Goal: Information Seeking & Learning: Compare options

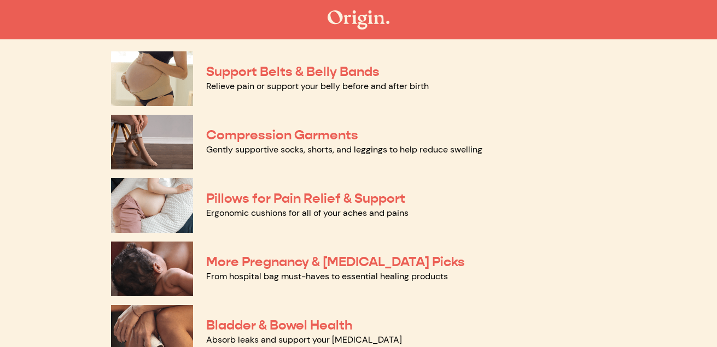
scroll to position [106, 0]
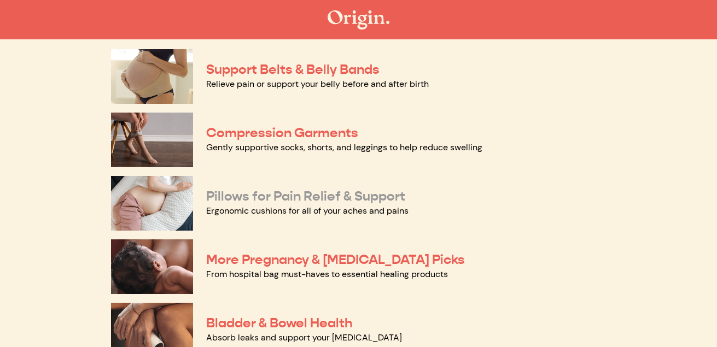
click at [243, 197] on link "Pillows for Pain Relief & Support" at bounding box center [305, 196] width 199 height 16
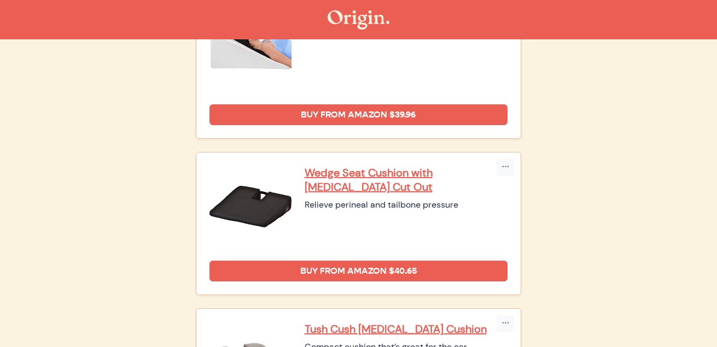
scroll to position [336, 0]
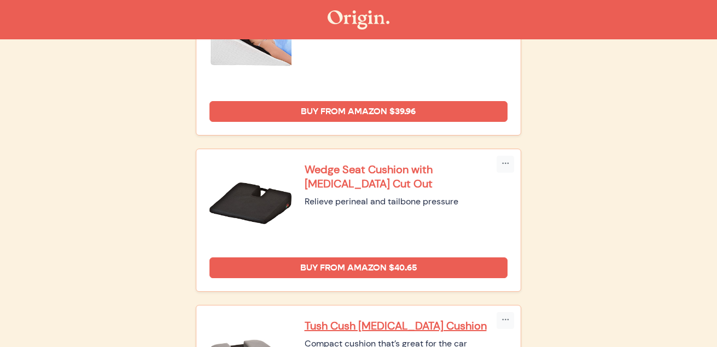
click at [321, 185] on p "Wedge Seat Cushion with [MEDICAL_DATA] Cut Out" at bounding box center [406, 176] width 203 height 28
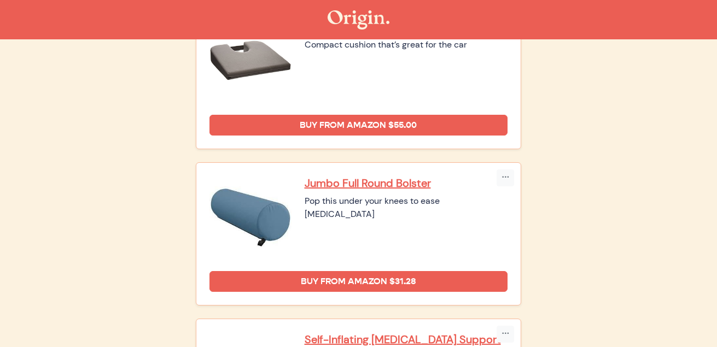
scroll to position [636, 0]
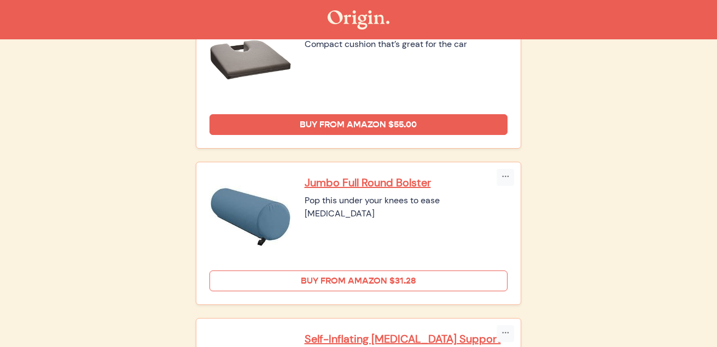
click at [479, 276] on link "Buy from Amazon $31.28" at bounding box center [358, 281] width 298 height 21
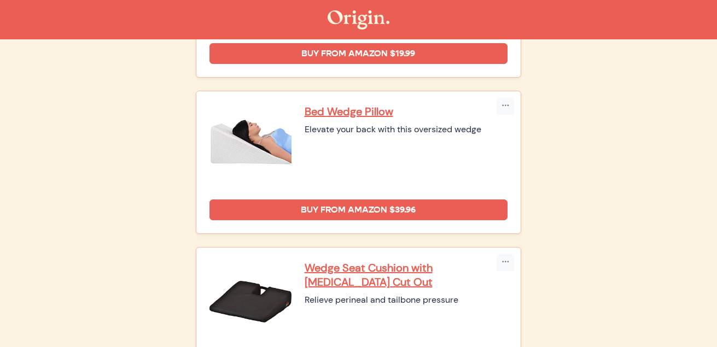
scroll to position [0, 0]
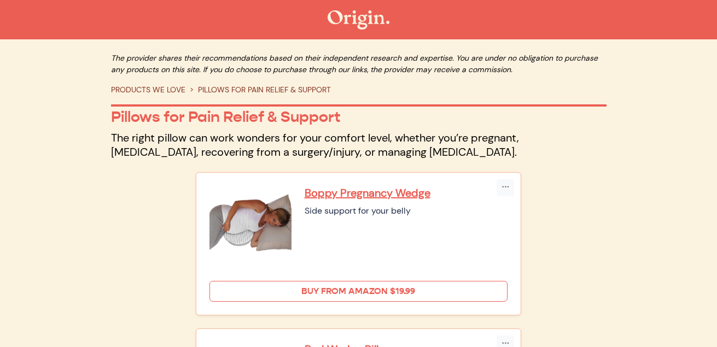
click at [264, 291] on link "Buy from Amazon $19.99" at bounding box center [358, 291] width 298 height 21
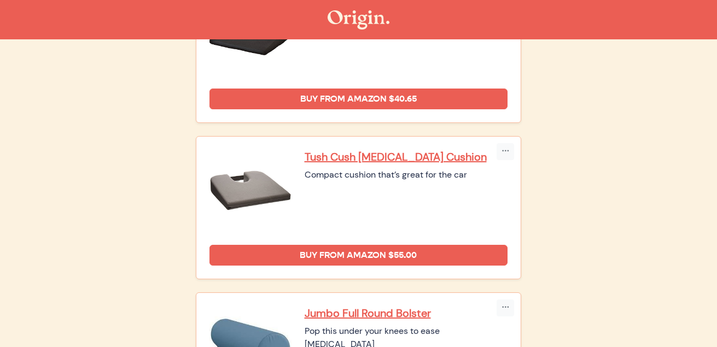
scroll to position [510, 0]
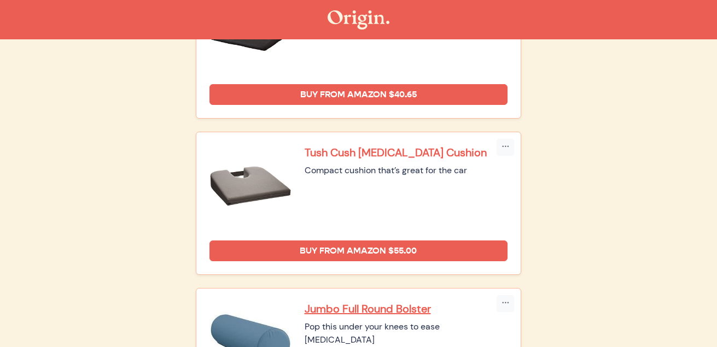
click at [332, 151] on p "Tush Cush Coccyx Cushion" at bounding box center [406, 152] width 203 height 14
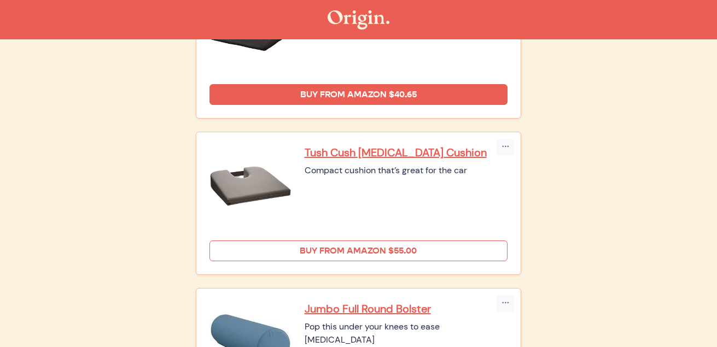
click at [355, 247] on link "Buy from Amazon $55.00" at bounding box center [358, 251] width 298 height 21
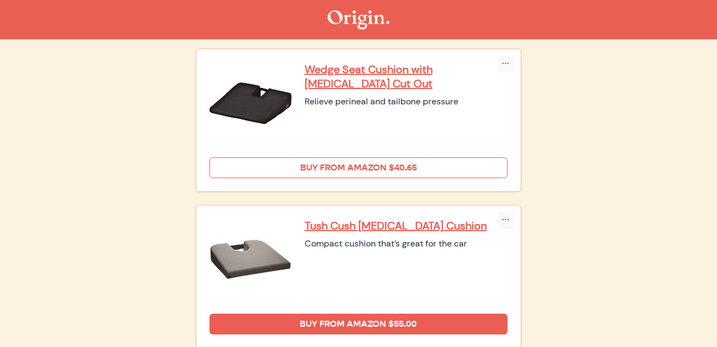
scroll to position [420, 0]
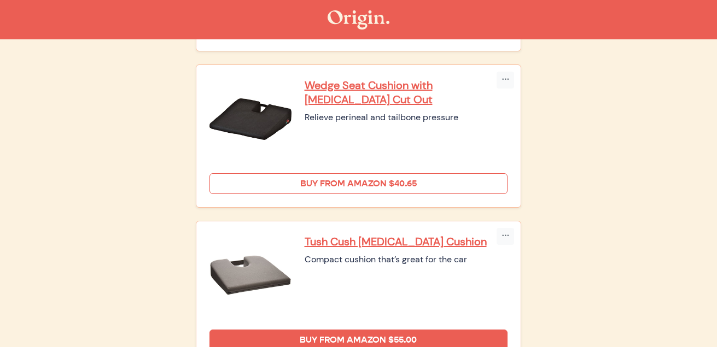
click at [423, 185] on link "Buy from Amazon $40.65" at bounding box center [358, 183] width 298 height 21
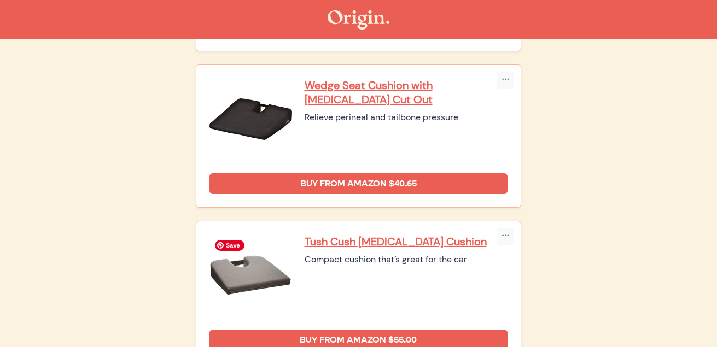
click at [231, 285] on img at bounding box center [250, 276] width 82 height 82
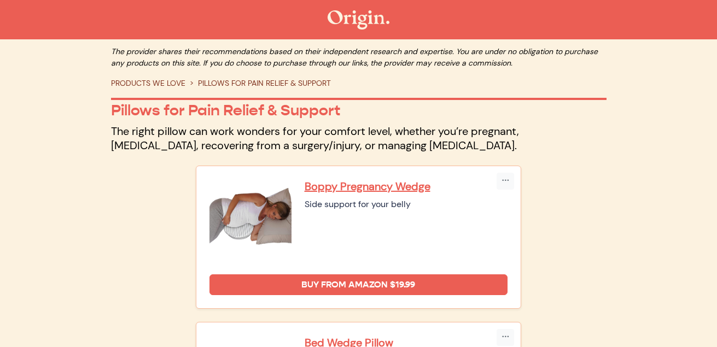
scroll to position [0, 0]
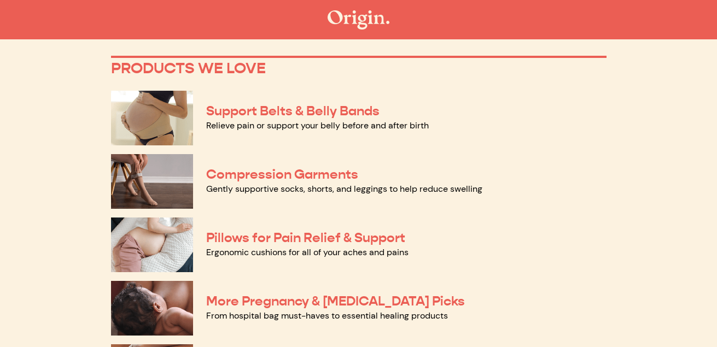
scroll to position [64, 0]
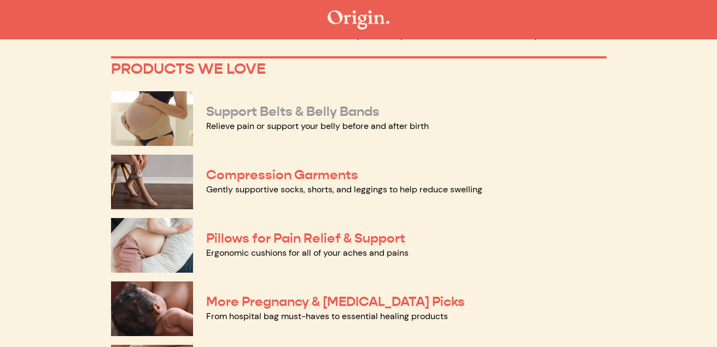
click at [237, 112] on link "Support Belts & Belly Bands" at bounding box center [292, 111] width 173 height 16
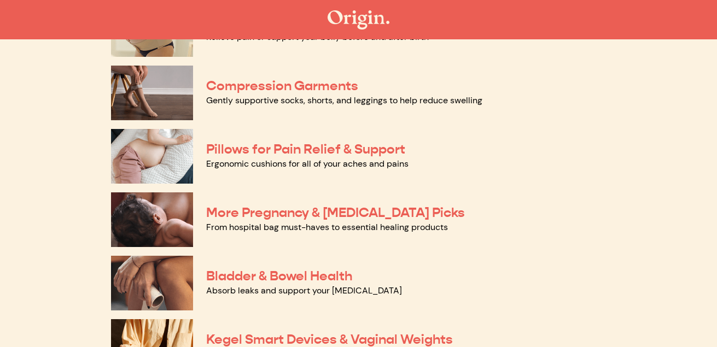
scroll to position [163, 0]
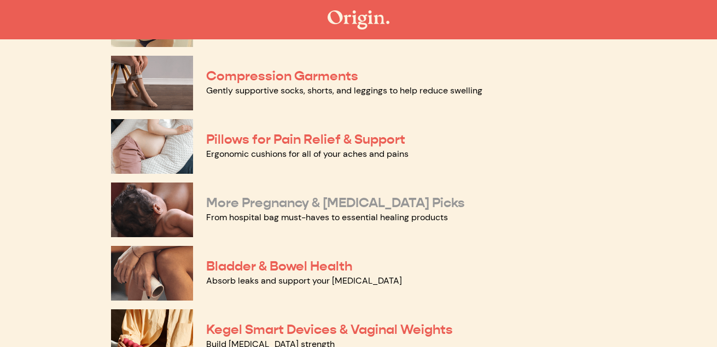
click at [239, 203] on link "More Pregnancy & [MEDICAL_DATA] Picks" at bounding box center [335, 203] width 259 height 16
click at [261, 198] on link "More Pregnancy & [MEDICAL_DATA] Picks" at bounding box center [335, 203] width 259 height 16
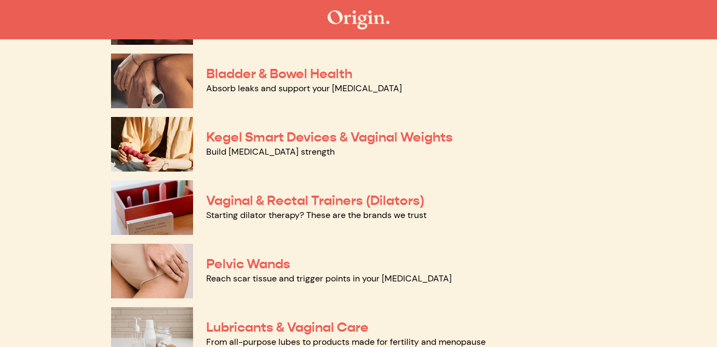
scroll to position [365, 0]
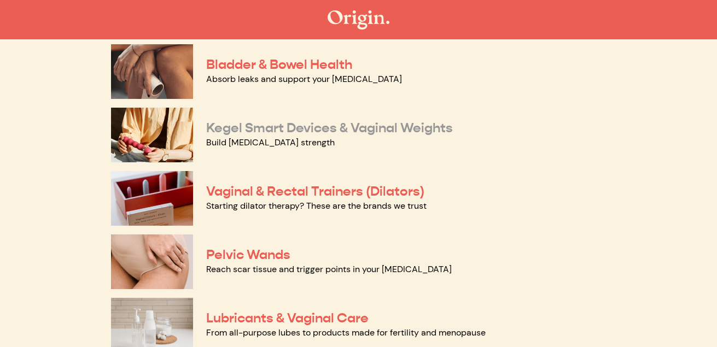
click at [244, 125] on link "Kegel Smart Devices & Vaginal Weights" at bounding box center [329, 128] width 247 height 16
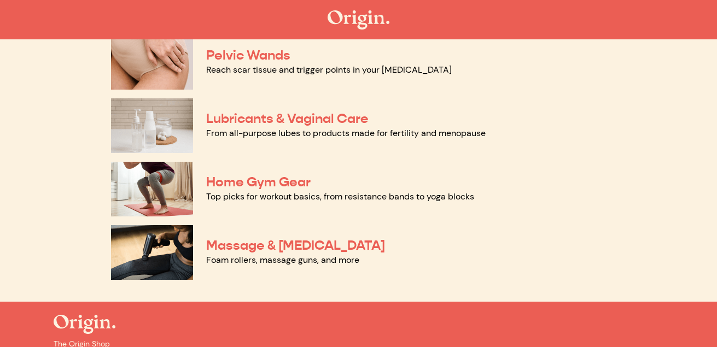
scroll to position [565, 0]
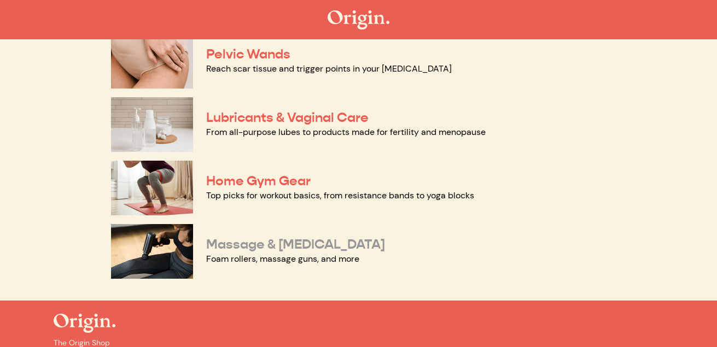
click at [219, 251] on link "Massage & Myofascial Release" at bounding box center [295, 244] width 179 height 16
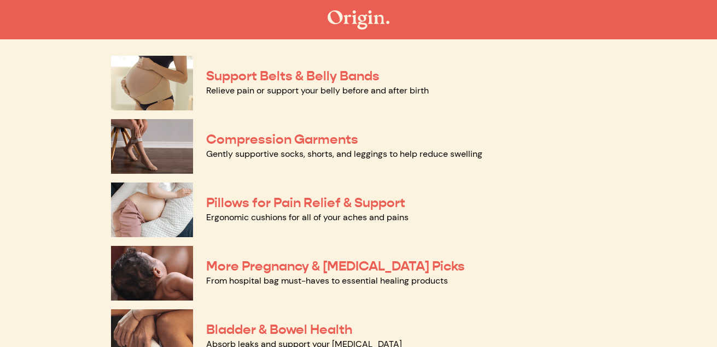
scroll to position [0, 0]
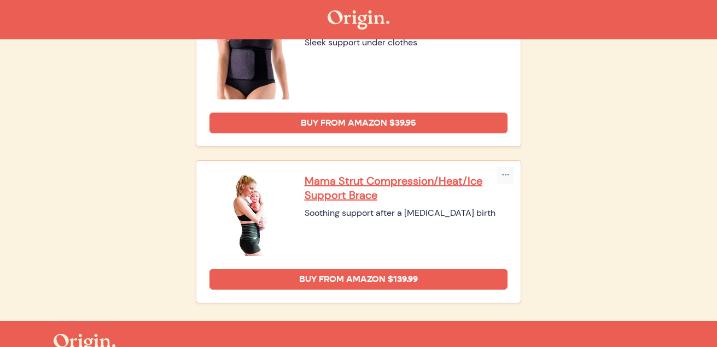
scroll to position [878, 0]
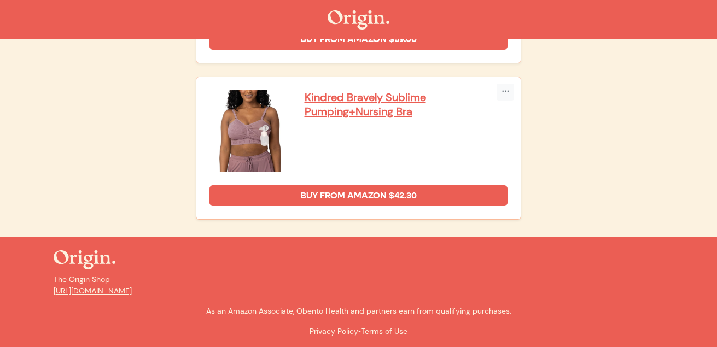
scroll to position [2442, 0]
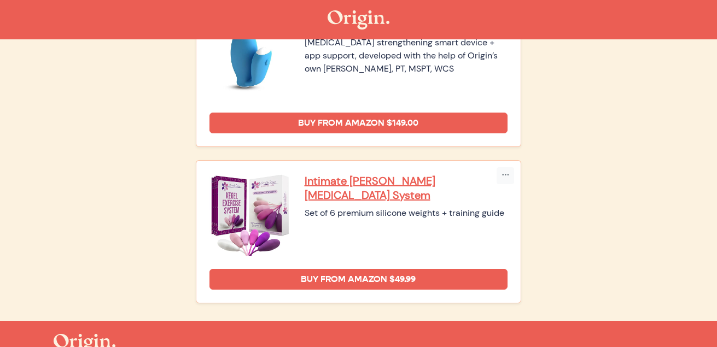
scroll to position [355, 0]
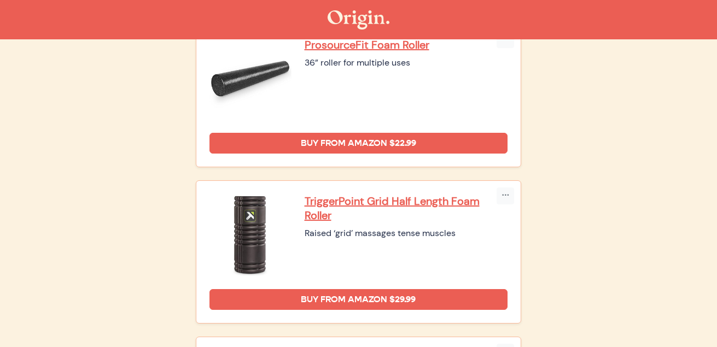
scroll to position [969, 0]
